Goal: Task Accomplishment & Management: Manage account settings

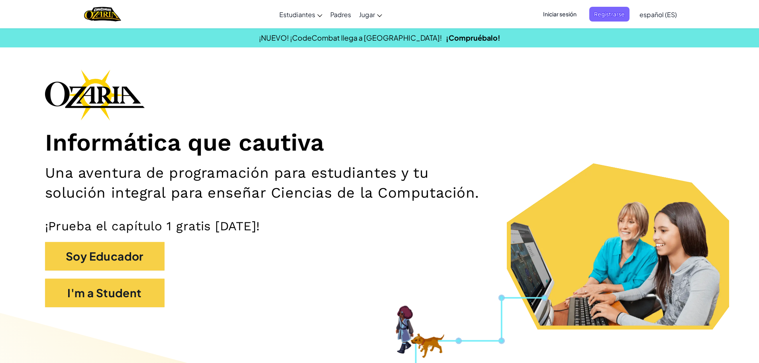
click at [571, 11] on span "Iniciar sesión" at bounding box center [559, 14] width 43 height 15
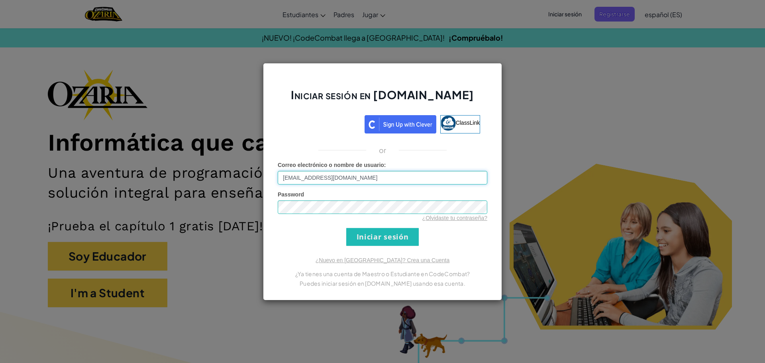
type input "[EMAIL_ADDRESS][DOMAIN_NAME]"
click at [423, 203] on div "Password ¿Olvidaste tu contraseña?" at bounding box center [383, 205] width 210 height 31
click at [412, 241] on input "Iniciar sesión" at bounding box center [382, 237] width 73 height 18
